Goal: Information Seeking & Learning: Learn about a topic

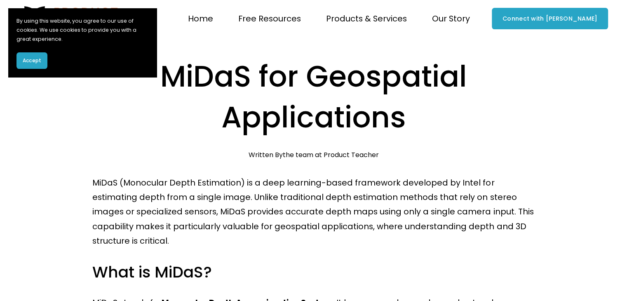
click at [34, 58] on span "Accept" at bounding box center [32, 60] width 19 height 7
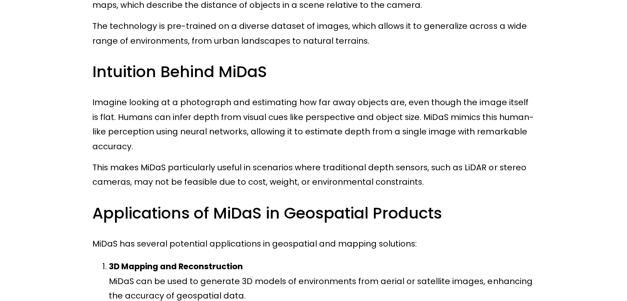
scroll to position [330, 0]
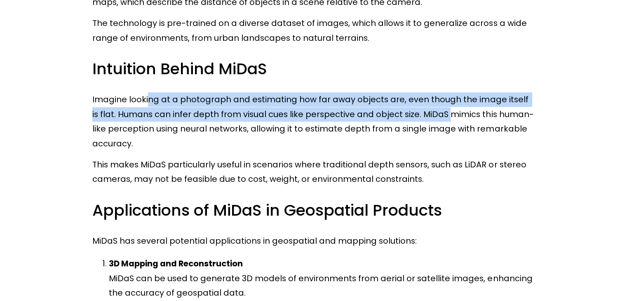
drag, startPoint x: 148, startPoint y: 102, endPoint x: 437, endPoint y: 121, distance: 289.9
click at [436, 117] on p "Imagine looking at a photograph and estimating how far away objects are, even t…" at bounding box center [313, 121] width 442 height 59
click at [338, 105] on p "Imagine looking at a photograph and estimating how far away objects are, even t…" at bounding box center [313, 121] width 442 height 59
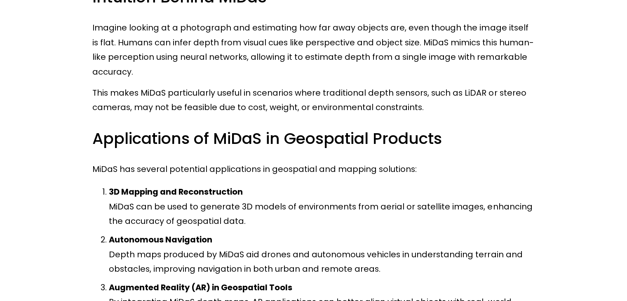
scroll to position [453, 0]
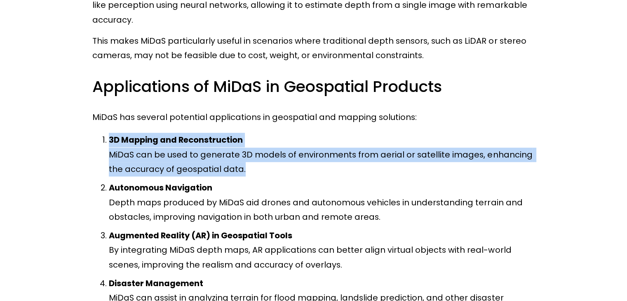
drag, startPoint x: 105, startPoint y: 141, endPoint x: 272, endPoint y: 176, distance: 170.1
click at [272, 176] on p "3D Mapping and Reconstruction MiDaS can be used to generate 3D models of enviro…" at bounding box center [321, 155] width 425 height 44
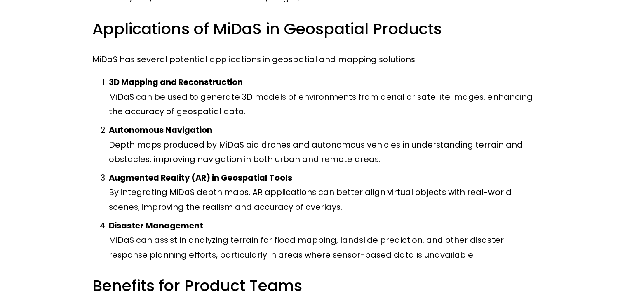
scroll to position [536, 0]
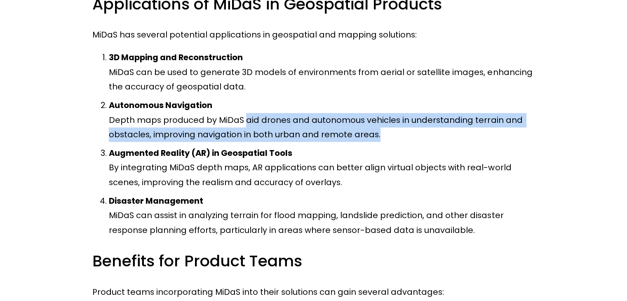
drag, startPoint x: 244, startPoint y: 122, endPoint x: 385, endPoint y: 134, distance: 141.9
click at [385, 134] on p "Autonomous Navigation Depth maps produced by MiDaS aid drones and autonomous ve…" at bounding box center [321, 120] width 425 height 44
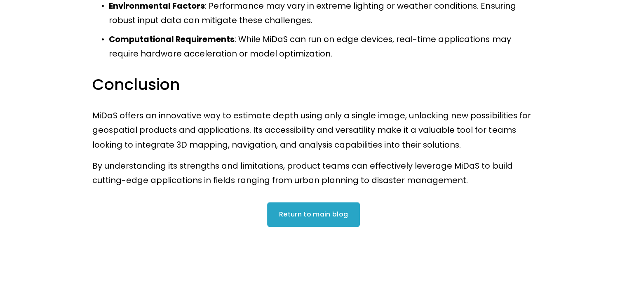
scroll to position [1099, 0]
